Goal: Task Accomplishment & Management: Manage account settings

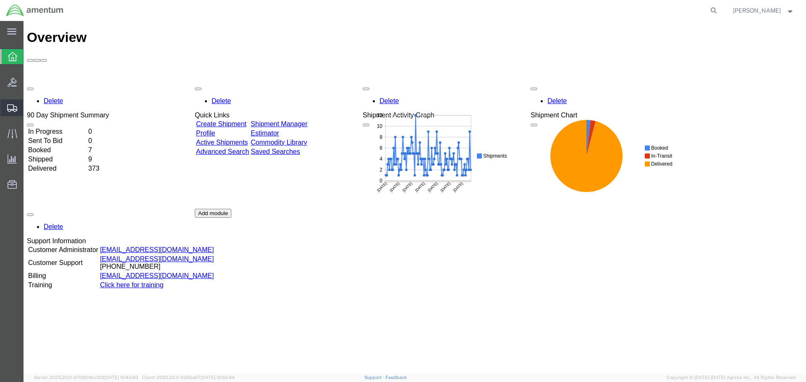
click at [10, 109] on icon at bounding box center [12, 108] width 10 height 8
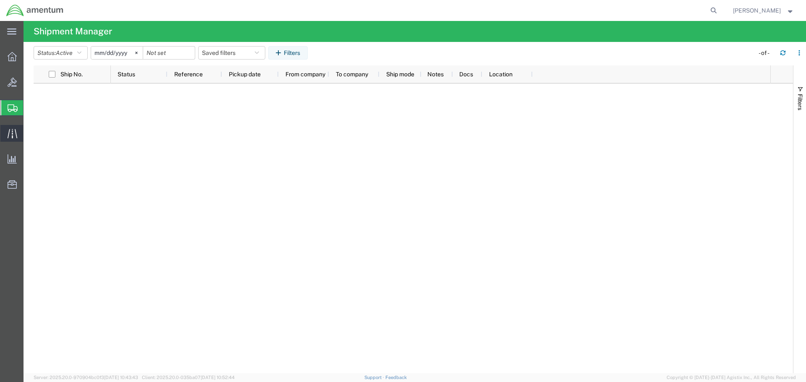
click at [10, 133] on icon at bounding box center [13, 134] width 10 height 10
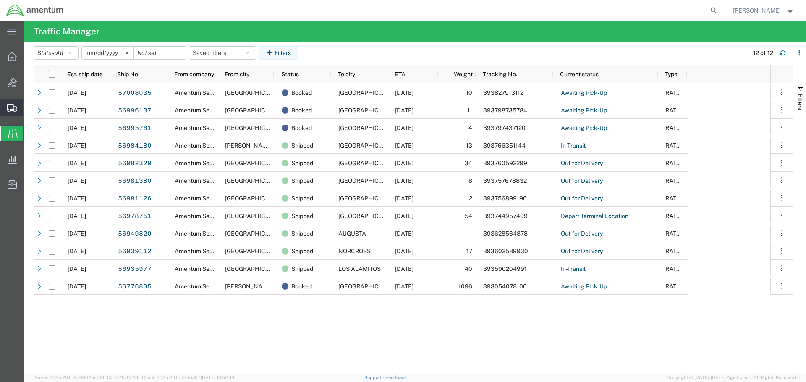
click at [10, 109] on icon at bounding box center [12, 108] width 10 height 8
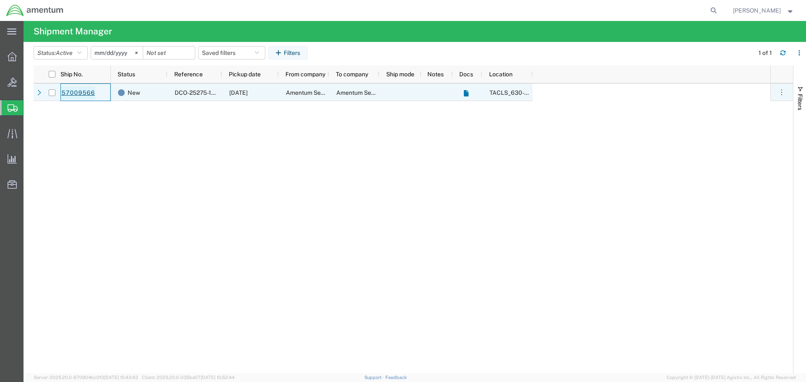
click at [78, 93] on link "57009566" at bounding box center [78, 92] width 34 height 13
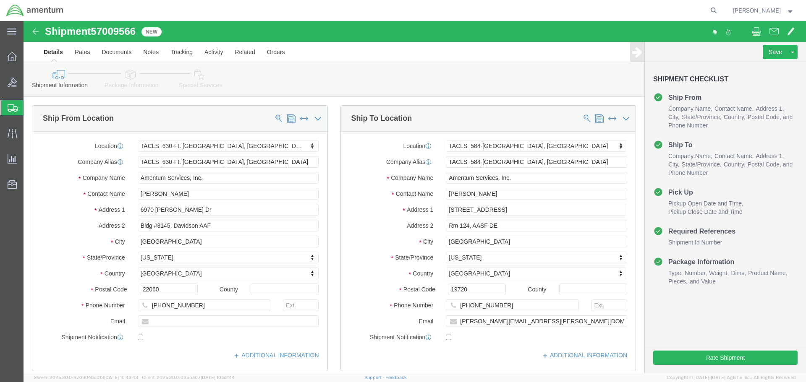
select select "42715"
select select "42704"
click icon
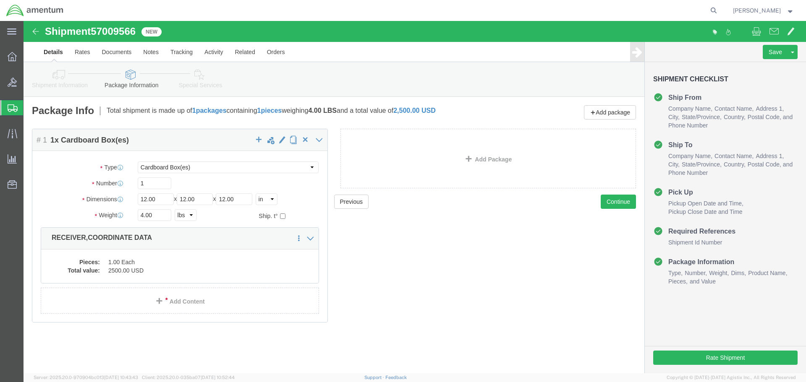
click icon
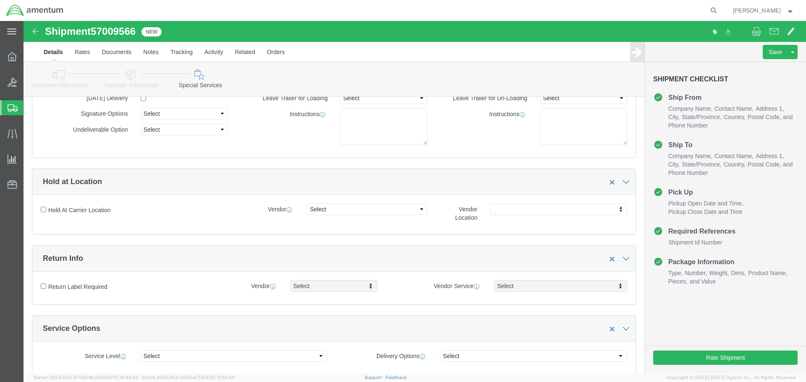
scroll to position [126, 0]
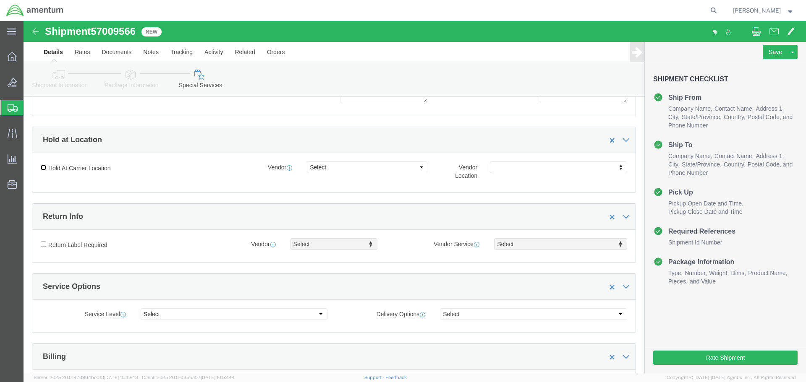
click input "Hold At Carrier Location"
checkbox input "true"
click select "Select FedEx Freight UPS FedEx Express DHL"
select select "5"
click select "Select FedEx Freight UPS FedEx Express DHL"
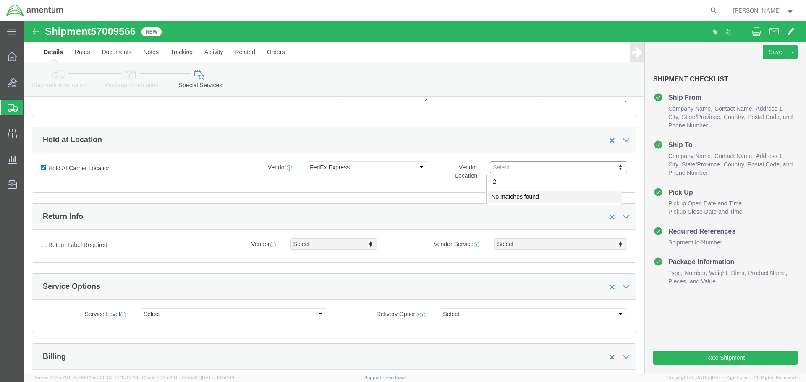
type input "2"
click select "Select FedEx Freight UPS FedEx Express DHL"
select select "5"
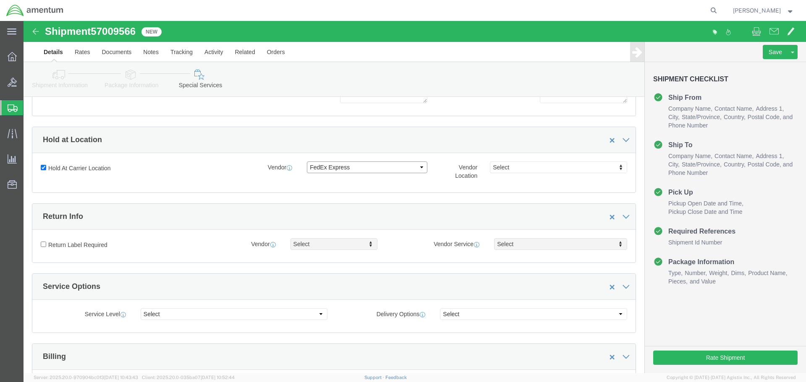
click select "Select FedEx Freight UPS FedEx Express DHL"
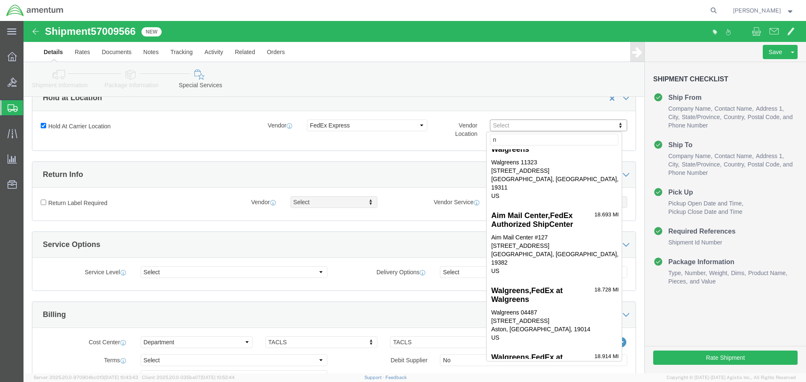
scroll to position [0, 0]
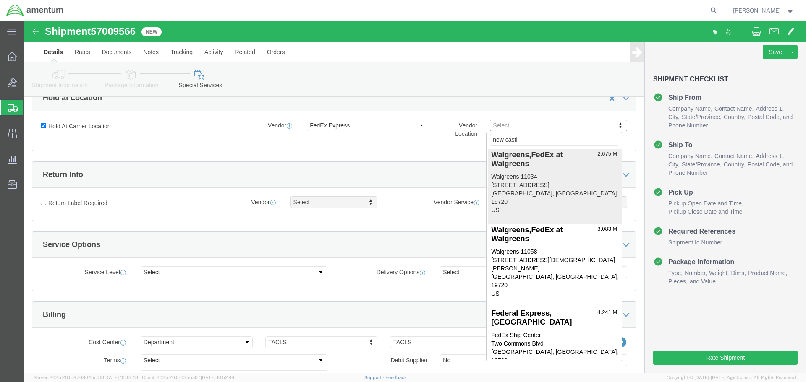
type input "new castle"
drag, startPoint x: 543, startPoint y: 103, endPoint x: 448, endPoint y: 102, distance: 95.3
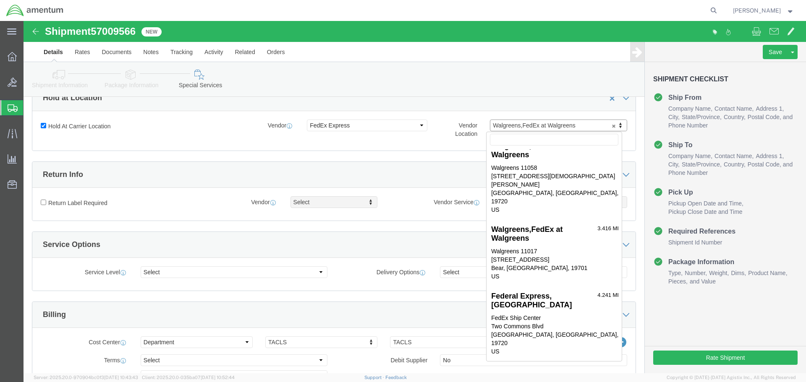
scroll to position [126, 0]
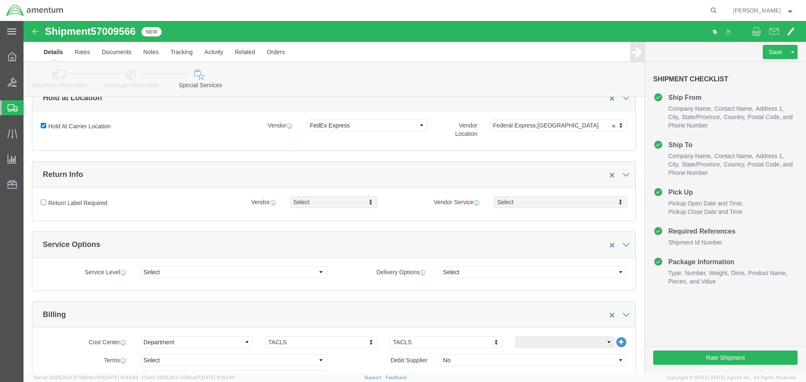
click div "Please fix the following errors Ship From Location Location TACLS_630-Ft. [GEOG…"
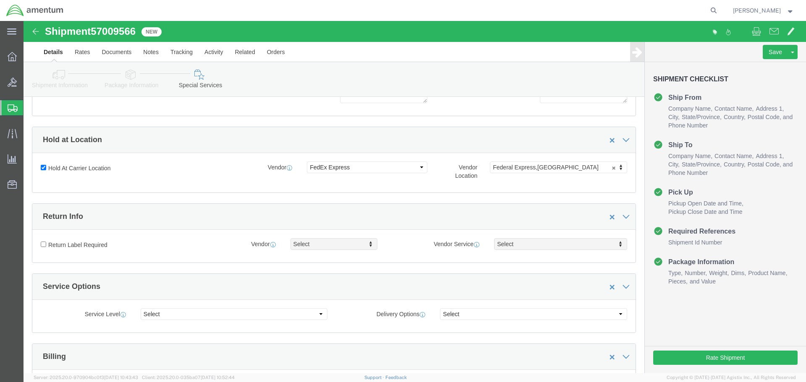
scroll to position [53, 0]
click icon
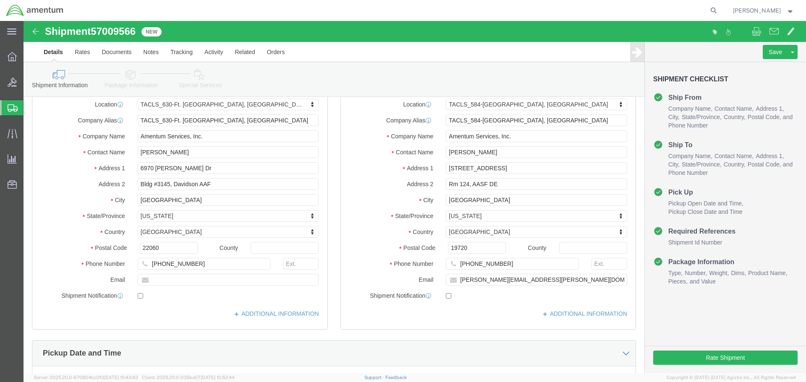
scroll to position [42, 0]
click icon
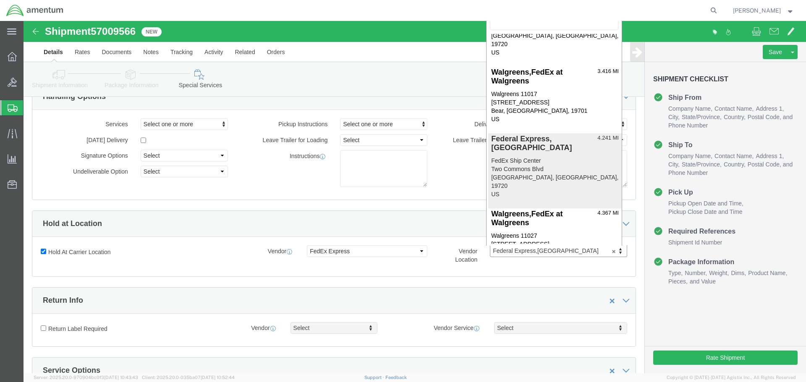
scroll to position [39, 0]
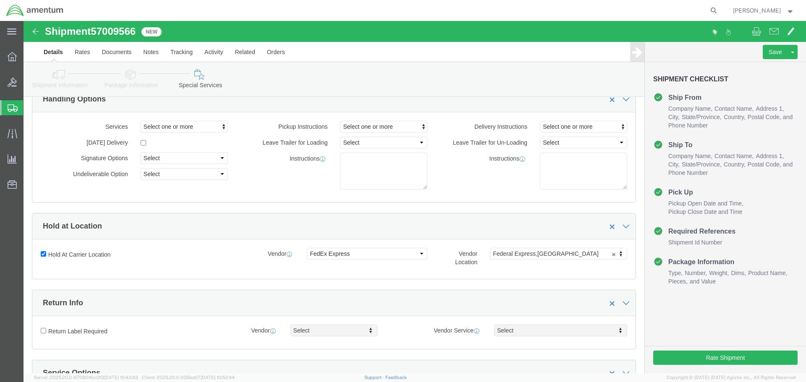
click icon
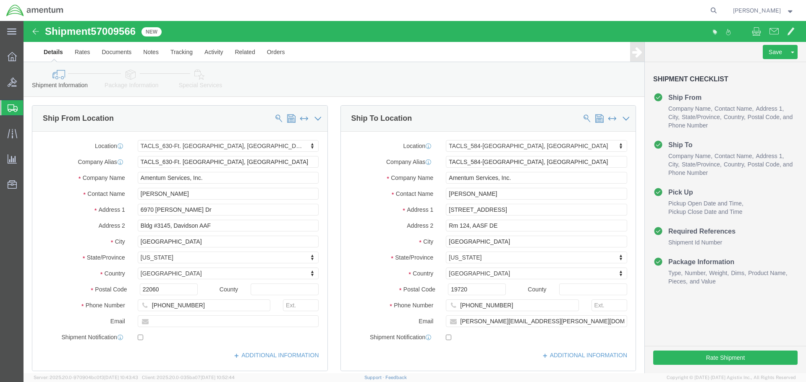
click icon
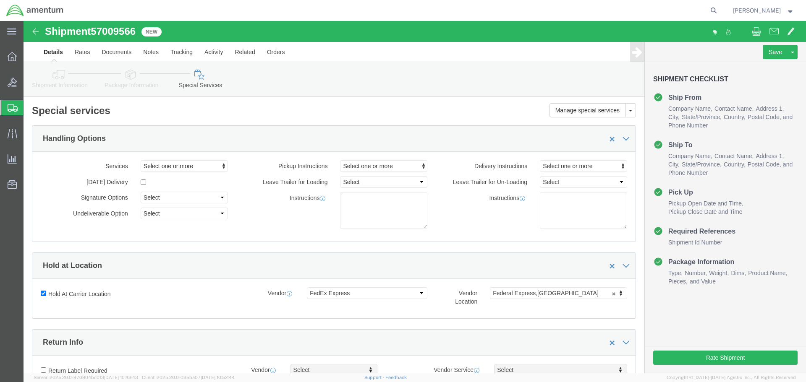
click icon
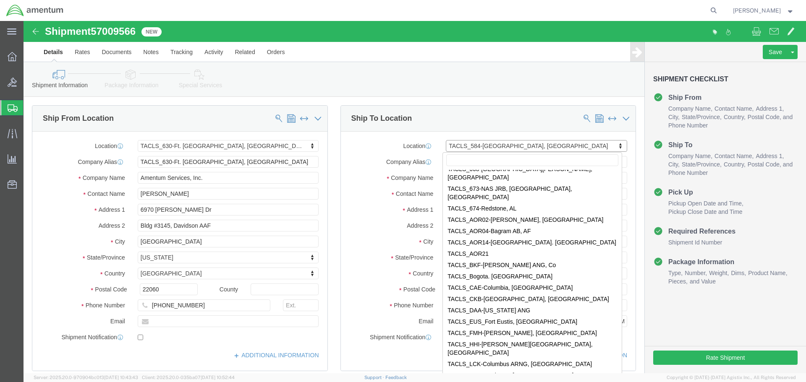
scroll to position [2731, 0]
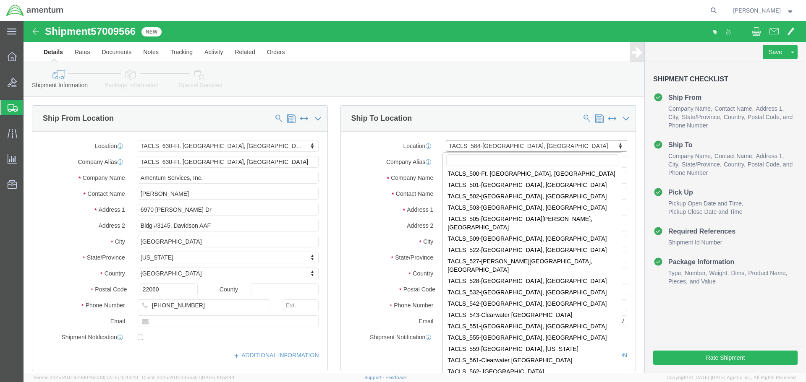
drag, startPoint x: 506, startPoint y: 123, endPoint x: 438, endPoint y: 122, distance: 67.6
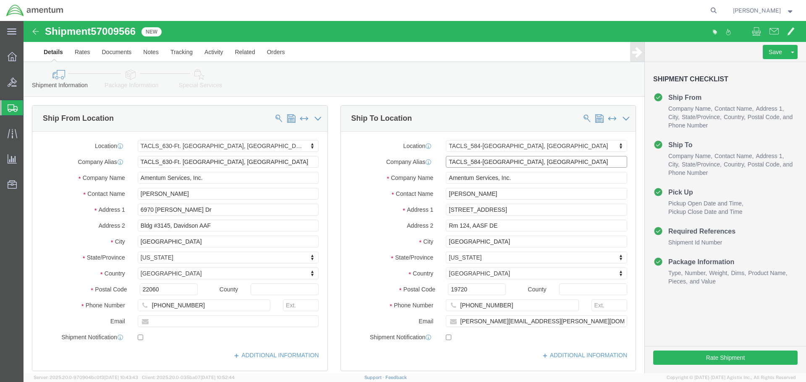
drag, startPoint x: 539, startPoint y: 141, endPoint x: 364, endPoint y: 138, distance: 175.0
click div "Company Alias TACLS_584-[GEOGRAPHIC_DATA], [GEOGRAPHIC_DATA]"
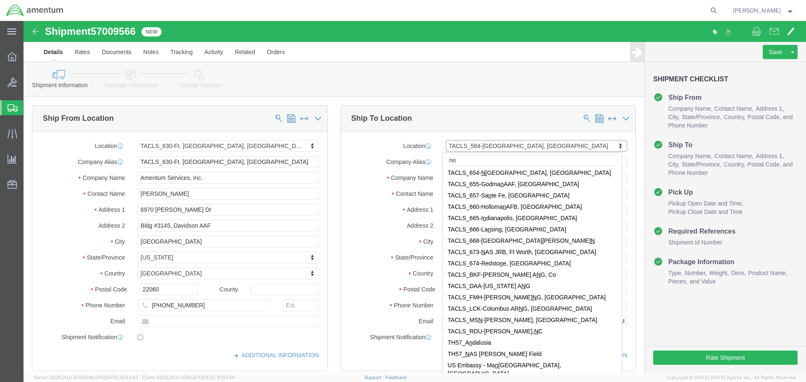
scroll to position [0, 0]
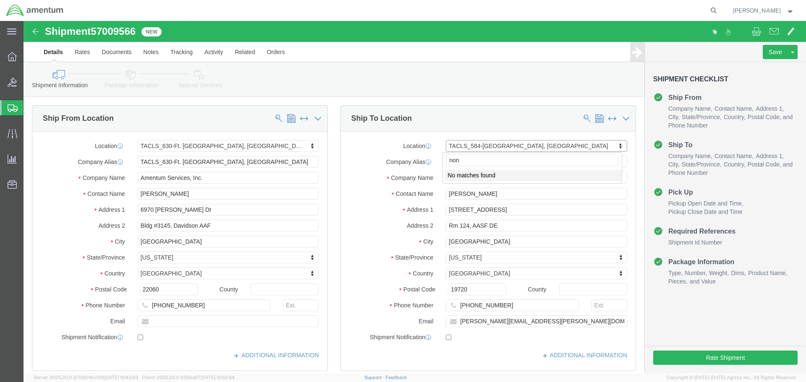
type input "none"
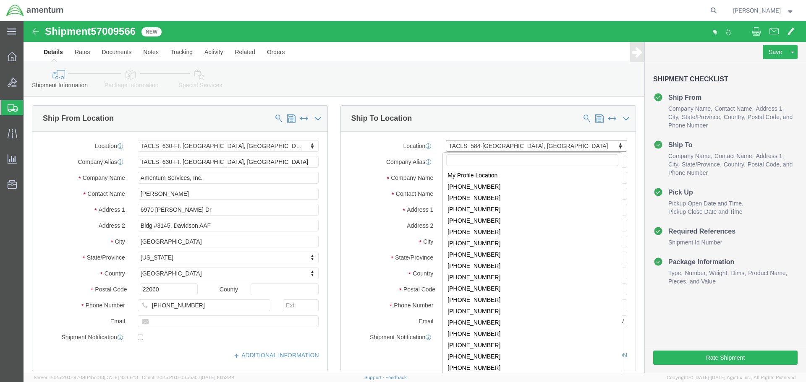
scroll to position [2731, 0]
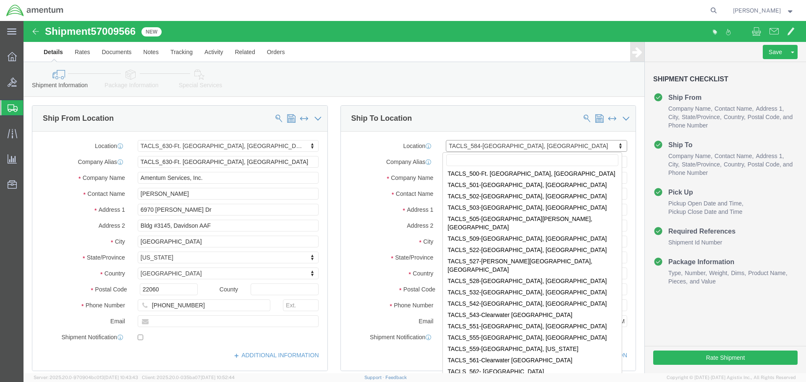
drag, startPoint x: 472, startPoint y: 125, endPoint x: 420, endPoint y: 109, distance: 55.2
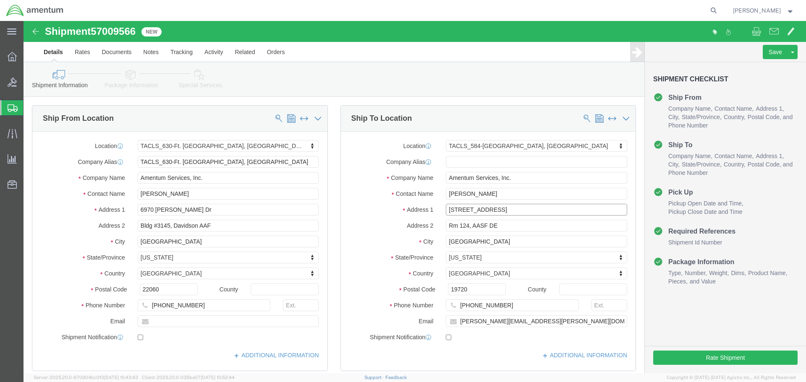
click input "[STREET_ADDRESS]"
type input "3"
type input "2 Commons Blvd"
select select
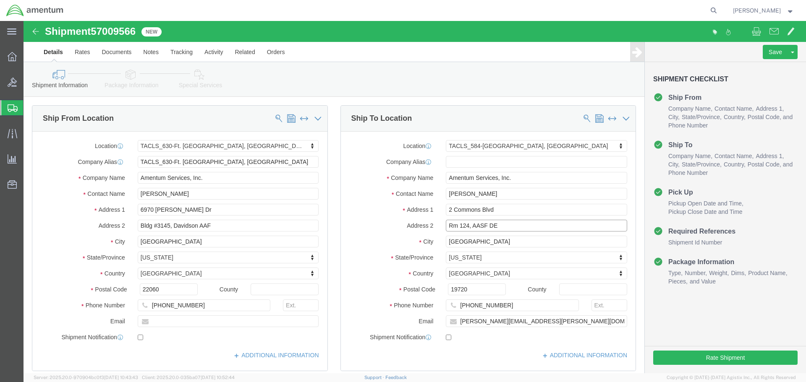
click input "Rm 124, AASF DE"
type input "R"
click div "Ship To Location Location My Profile Location [PHONE_NUMBER] [PHONE_NUMBER] [PH…"
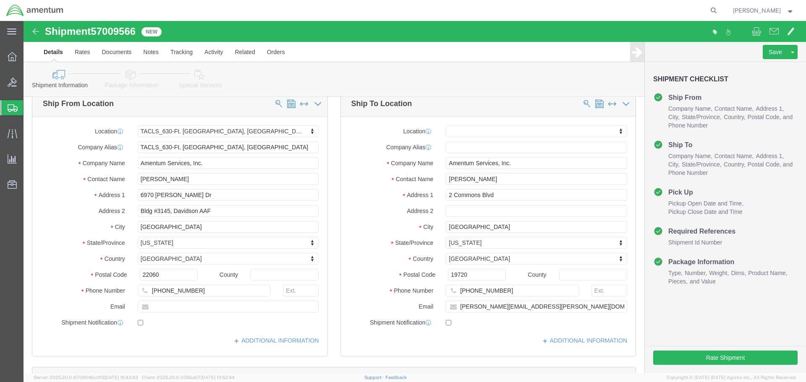
scroll to position [0, 0]
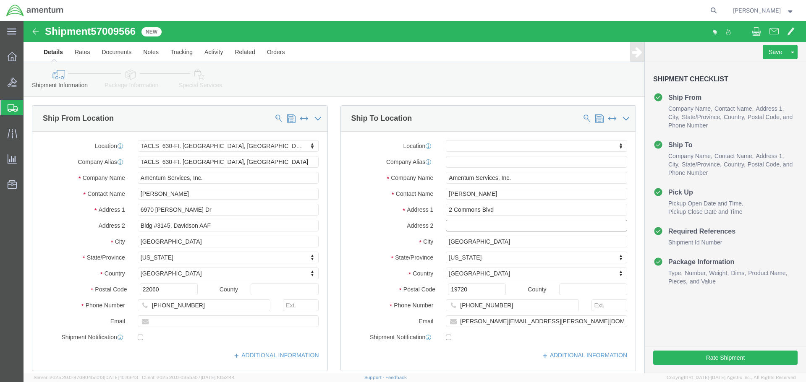
click input "text"
type input "FedEx Center"
click div "Ship To Location Location My Profile Location [PHONE_NUMBER] [PHONE_NUMBER] [PH…"
click button "Rate Shipment"
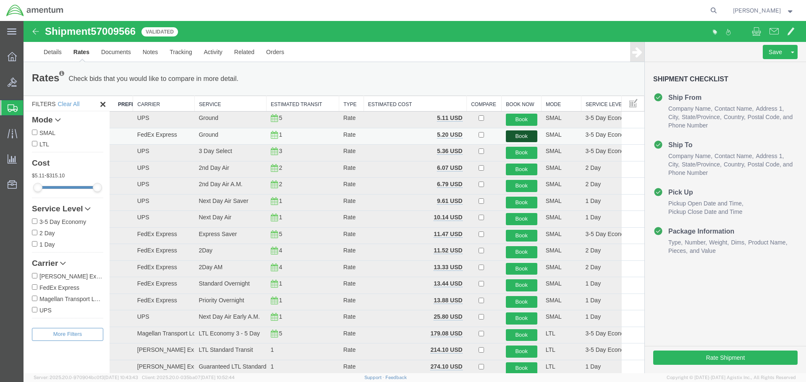
click at [511, 134] on button "Book" at bounding box center [521, 136] width 31 height 12
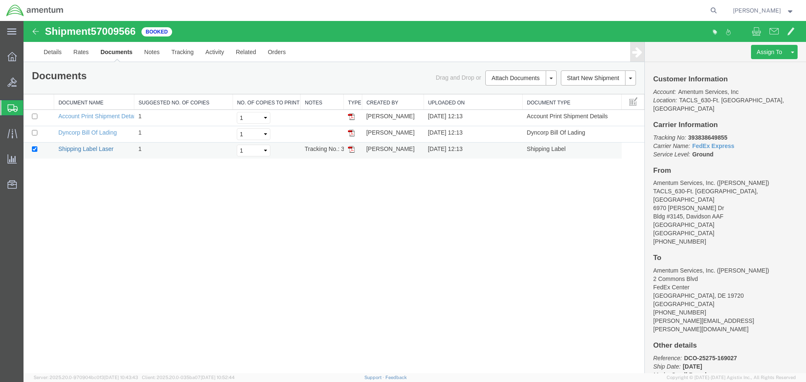
click at [92, 150] on link "Shipping Label Laser" at bounding box center [85, 149] width 55 height 7
click at [337, 219] on div "Shipment 57009566 3 of 3 Booked Details Rates Documents Notes Tracking Activity…" at bounding box center [414, 197] width 782 height 352
